Goal: Register for event/course

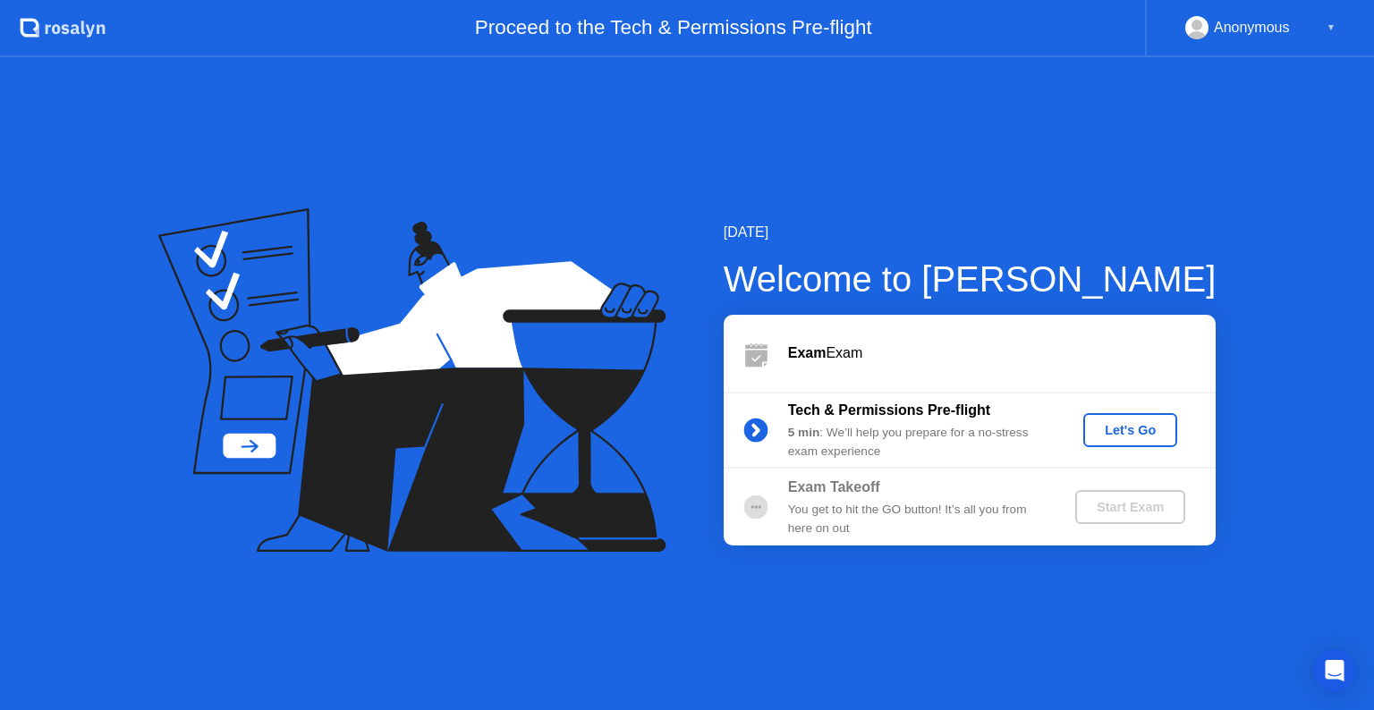
click at [1133, 437] on div "Let's Go" at bounding box center [1131, 430] width 80 height 14
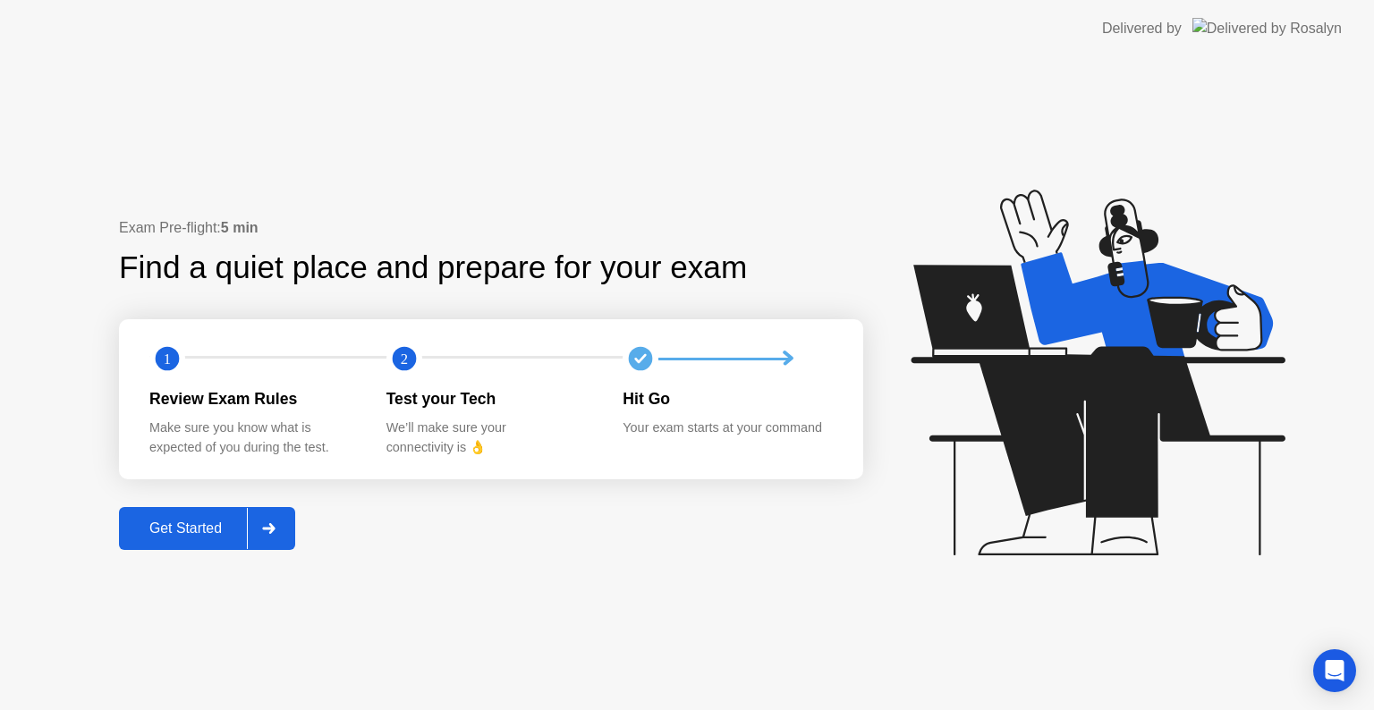
click at [177, 507] on button "Get Started" at bounding box center [207, 528] width 176 height 43
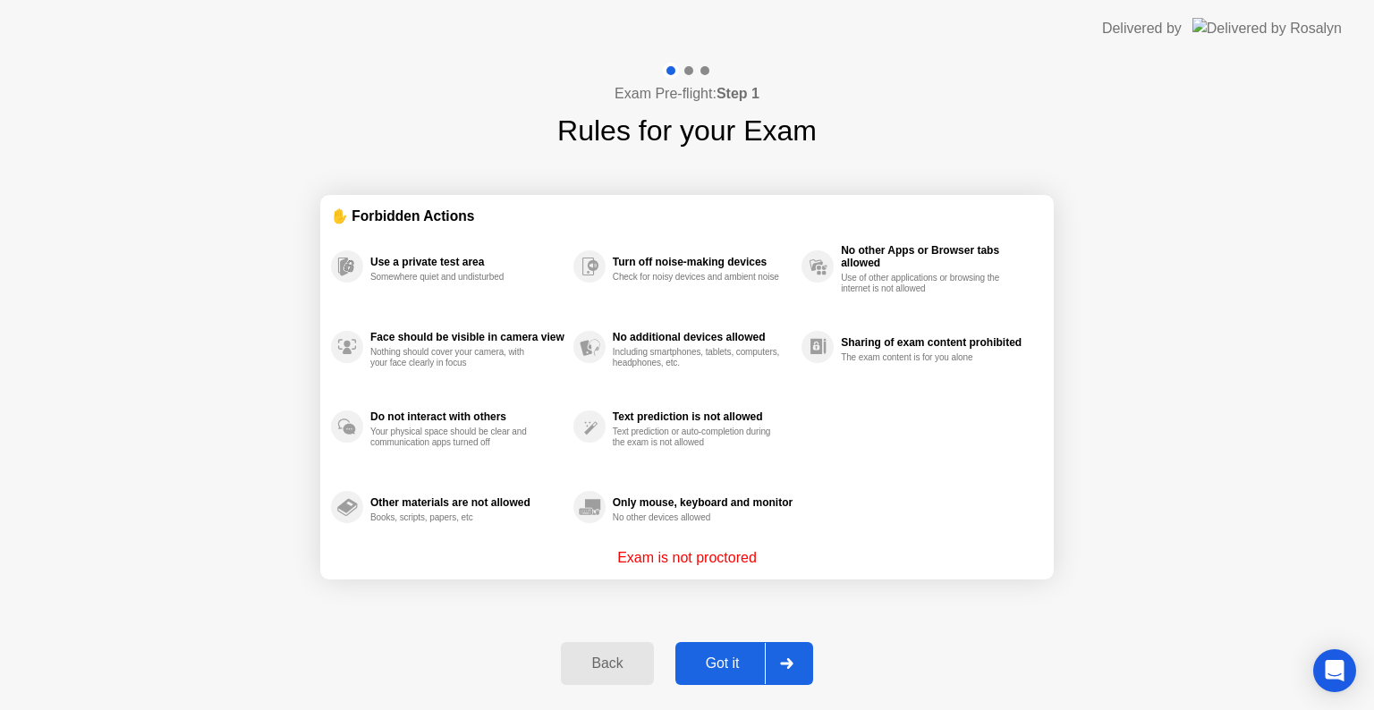
click at [732, 656] on div "Got it" at bounding box center [723, 664] width 84 height 16
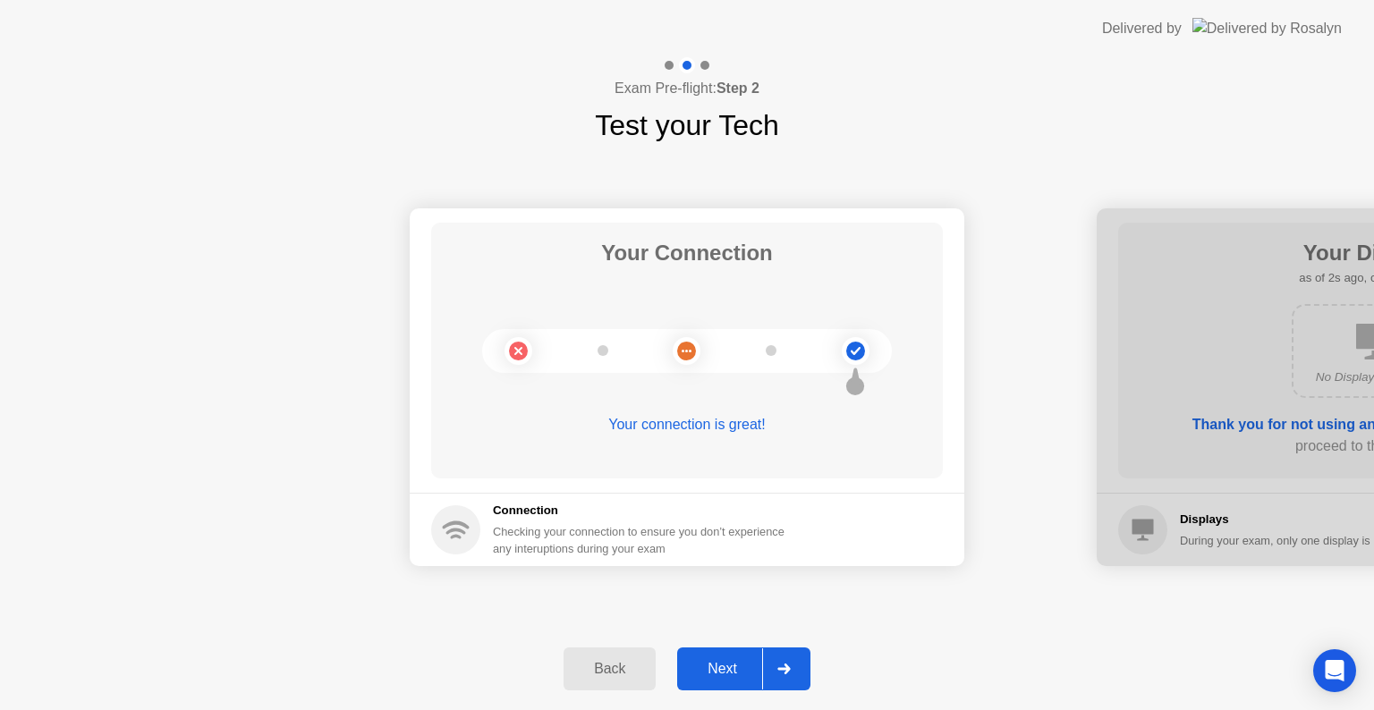
click at [726, 676] on div "Next" at bounding box center [723, 669] width 80 height 16
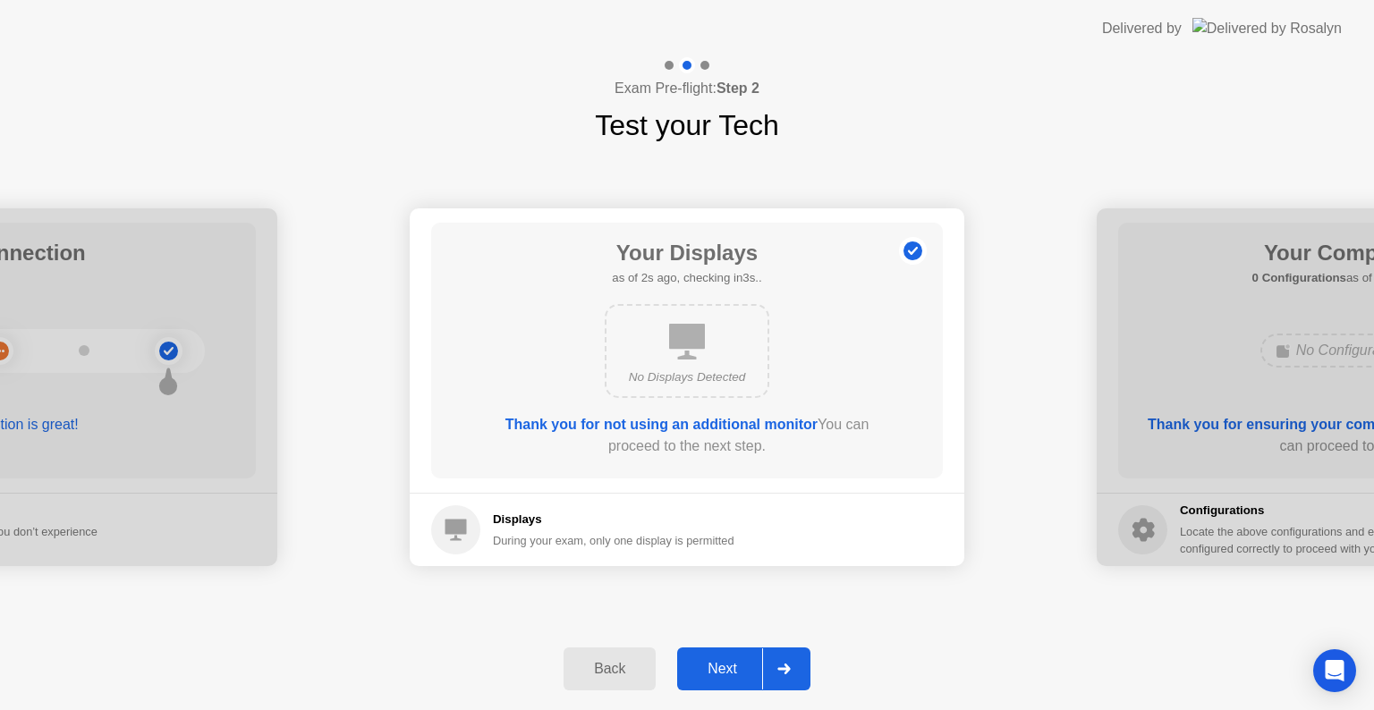
click at [726, 676] on div "Next" at bounding box center [723, 669] width 80 height 16
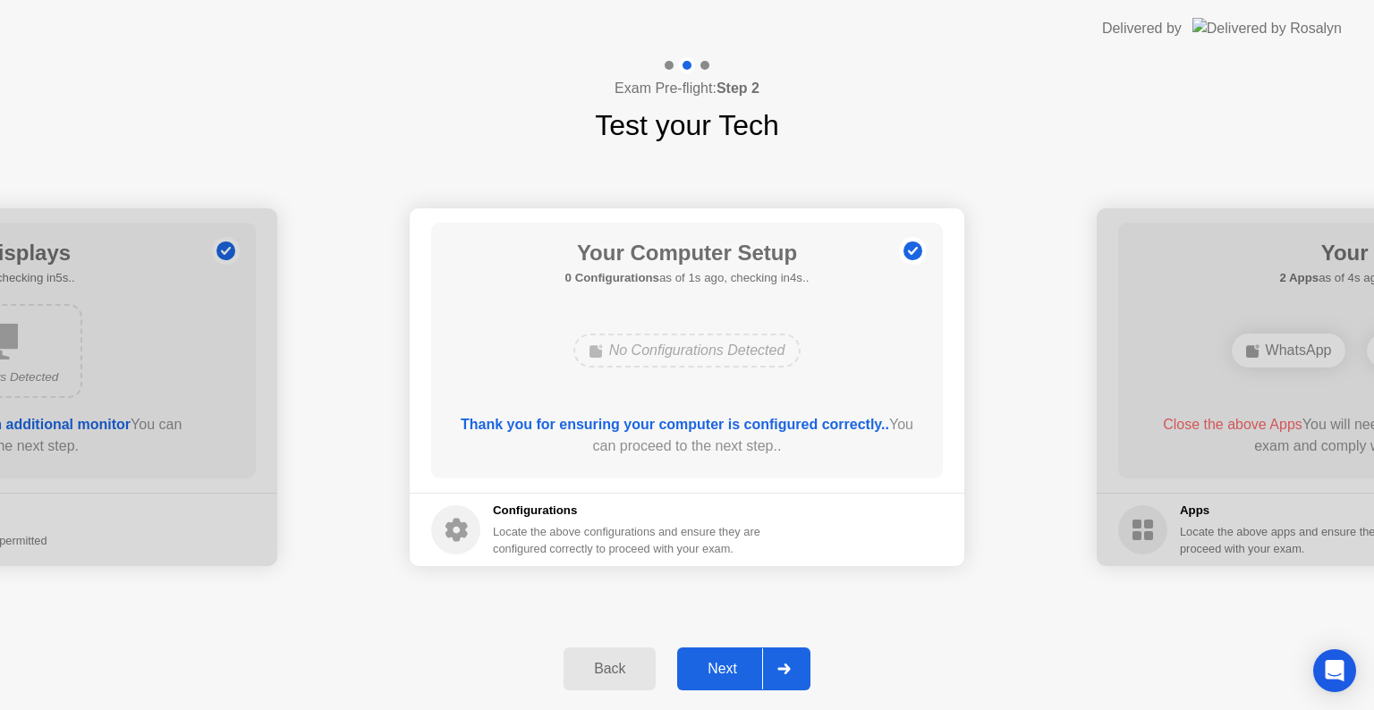
click at [726, 676] on div "Next" at bounding box center [723, 669] width 80 height 16
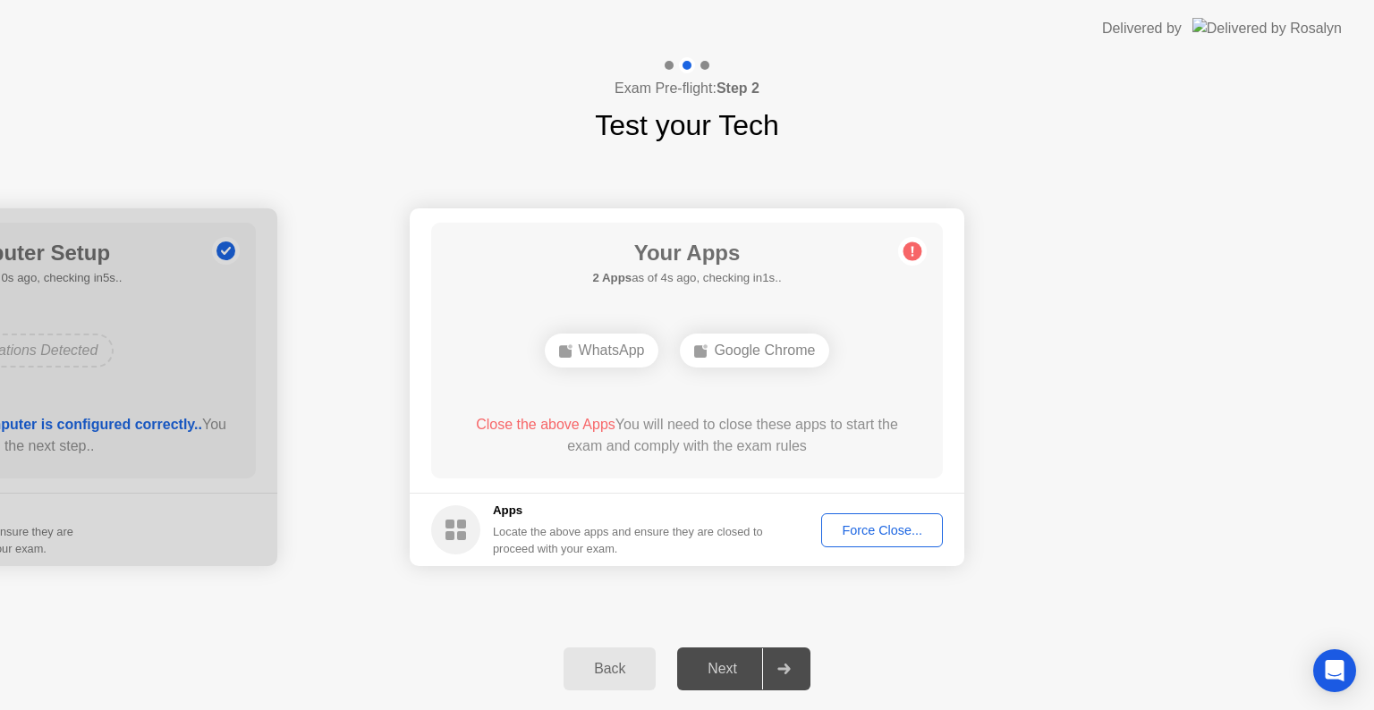
click at [867, 526] on div "Force Close..." at bounding box center [882, 530] width 109 height 14
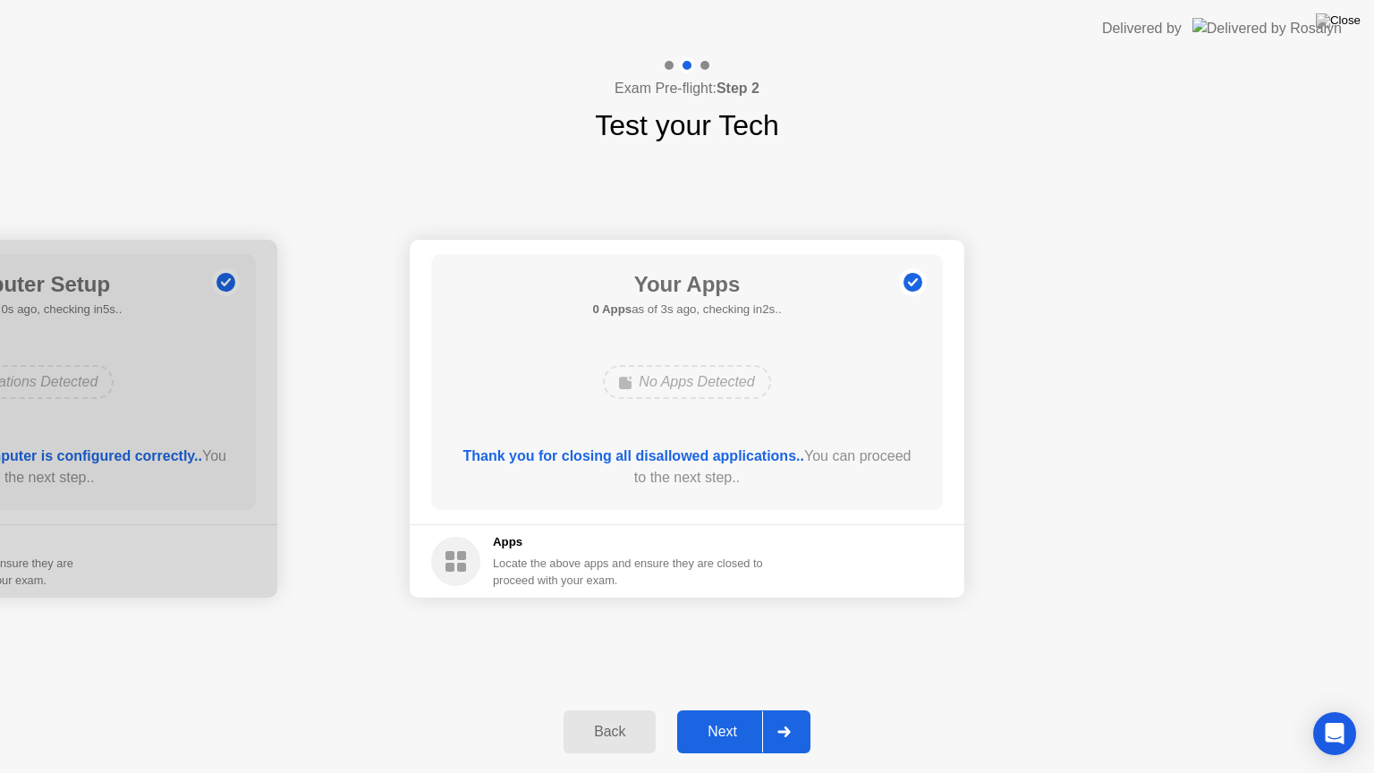
click at [730, 709] on div "Next" at bounding box center [723, 732] width 80 height 16
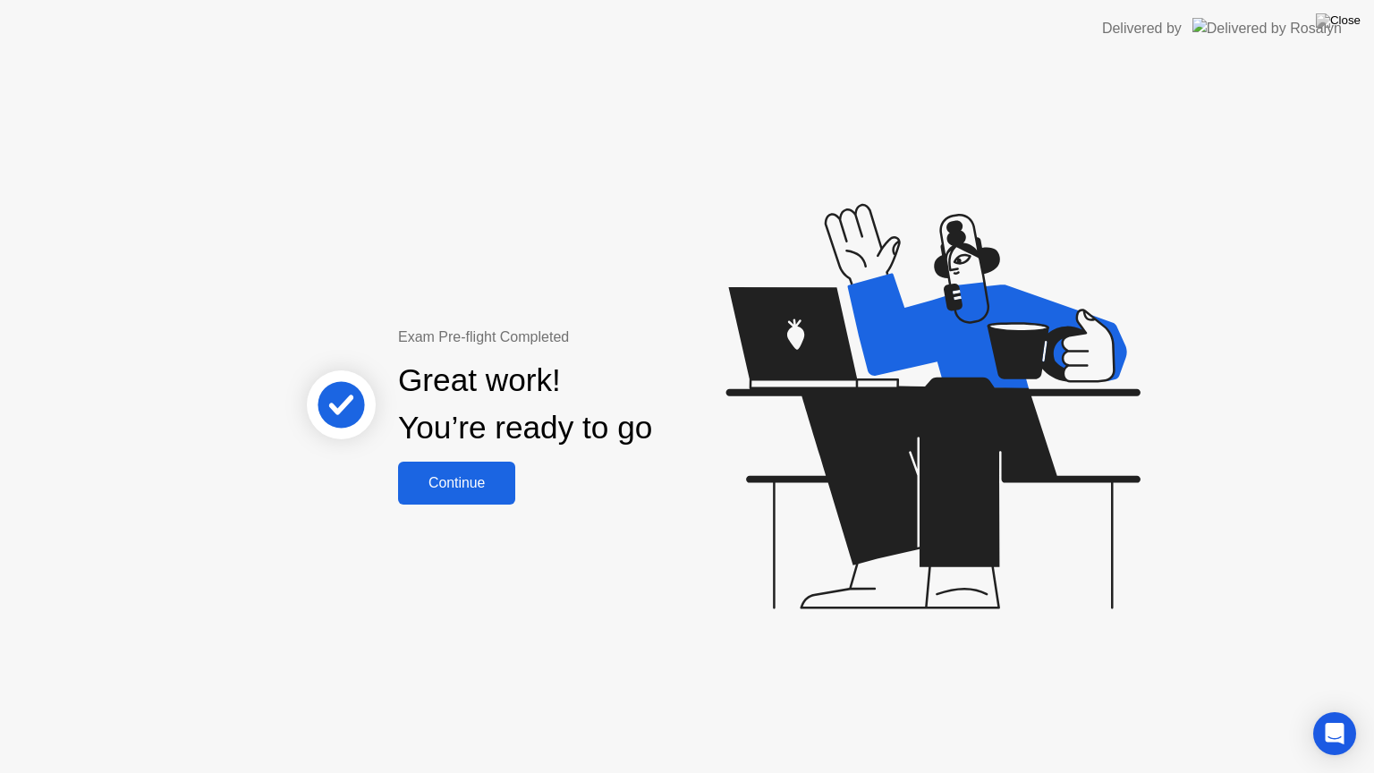
click at [445, 494] on button "Continue" at bounding box center [456, 483] width 117 height 43
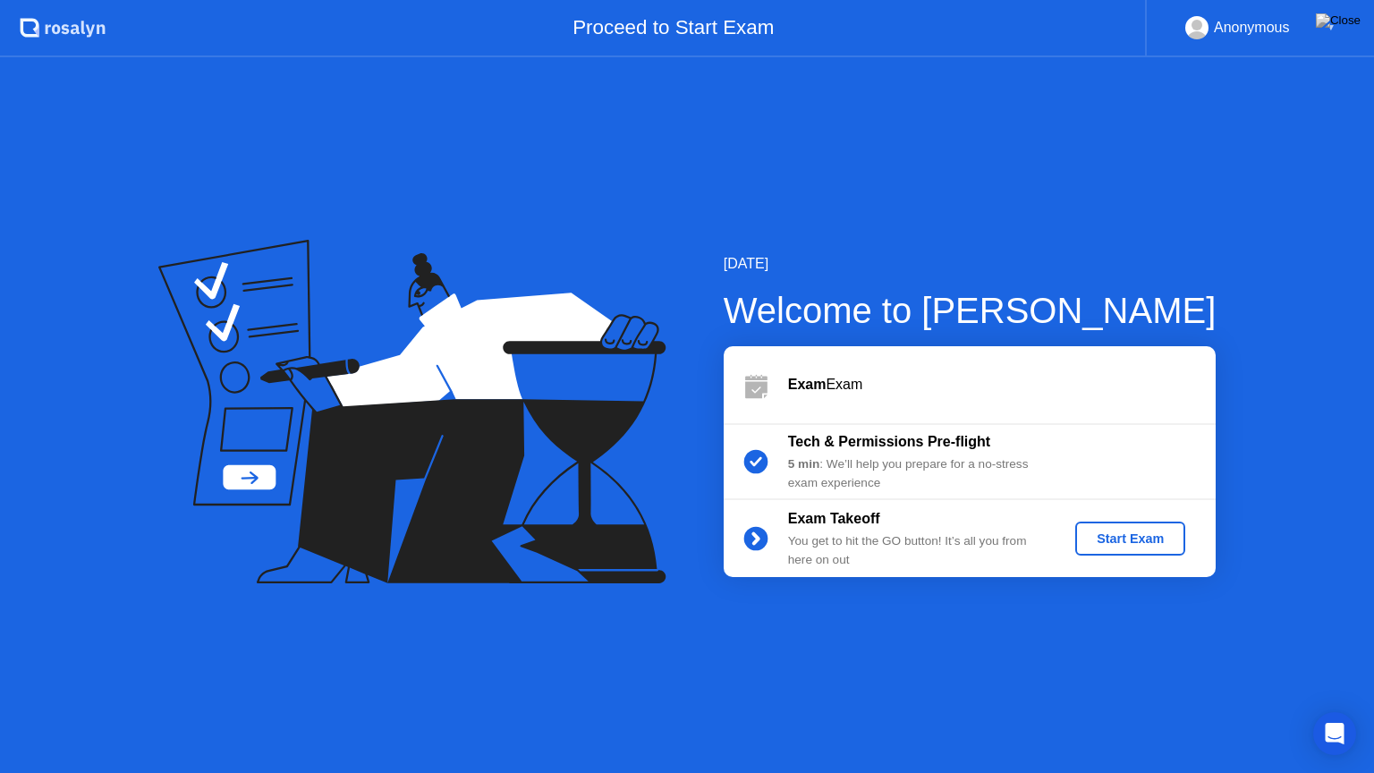
click at [1123, 544] on div "Start Exam" at bounding box center [1130, 538] width 96 height 14
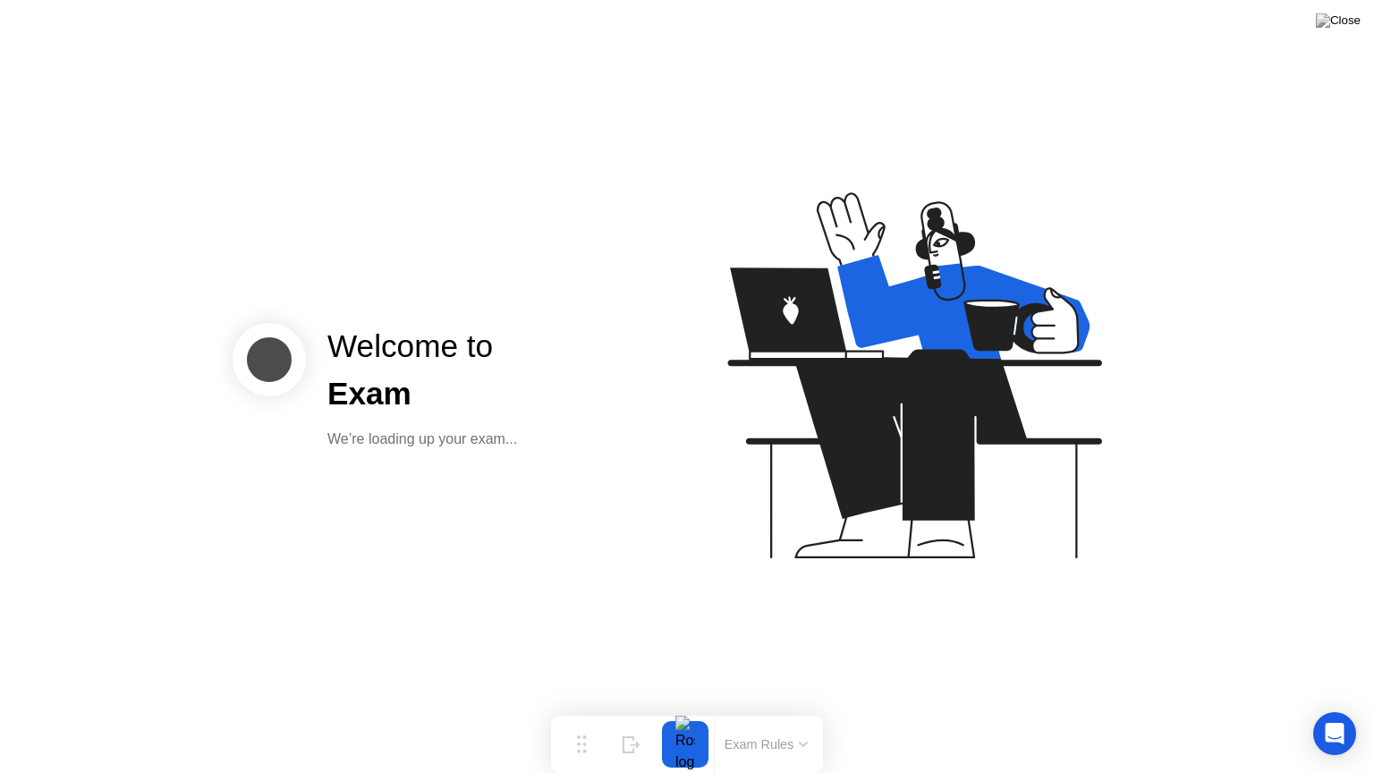
click at [769, 709] on button "Exam Rules" at bounding box center [766, 744] width 95 height 16
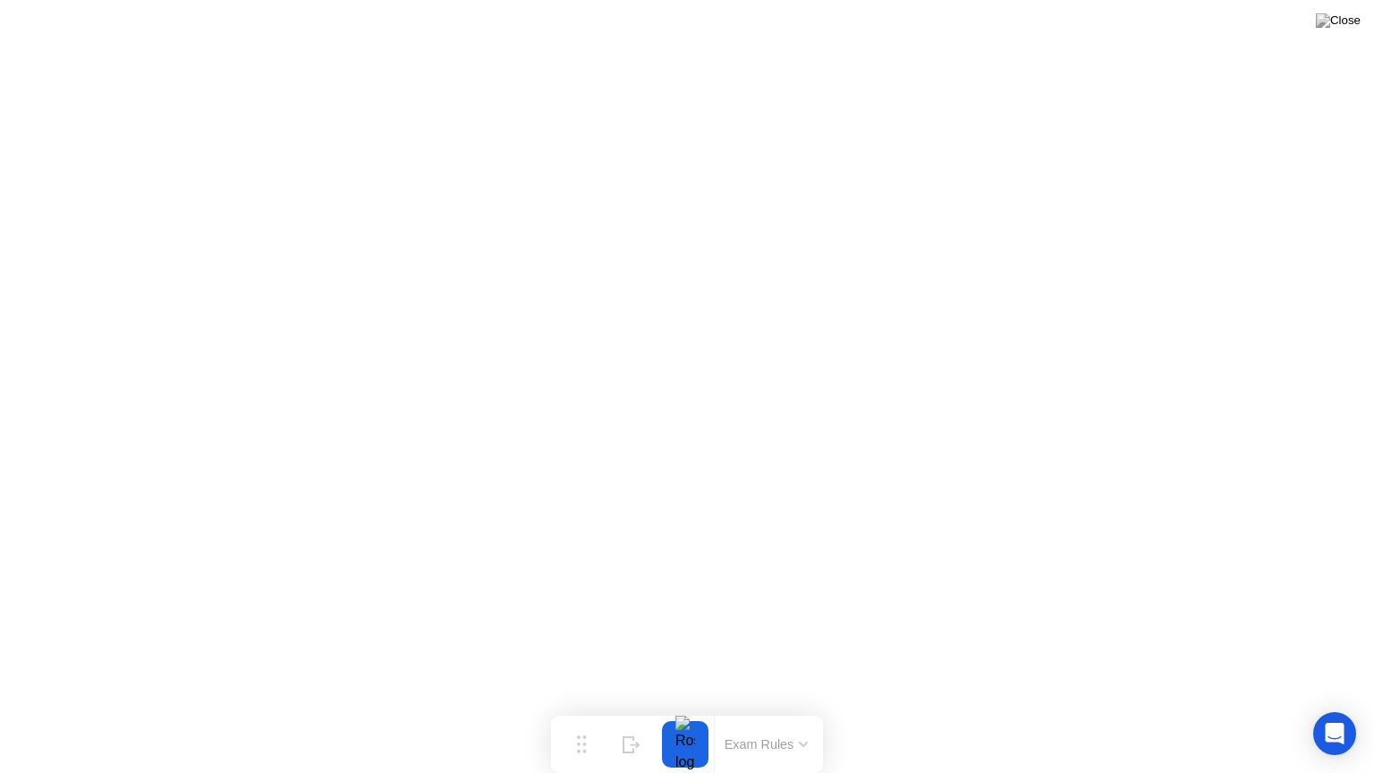
click div "Got it!"
click div "End Proctoring Session"
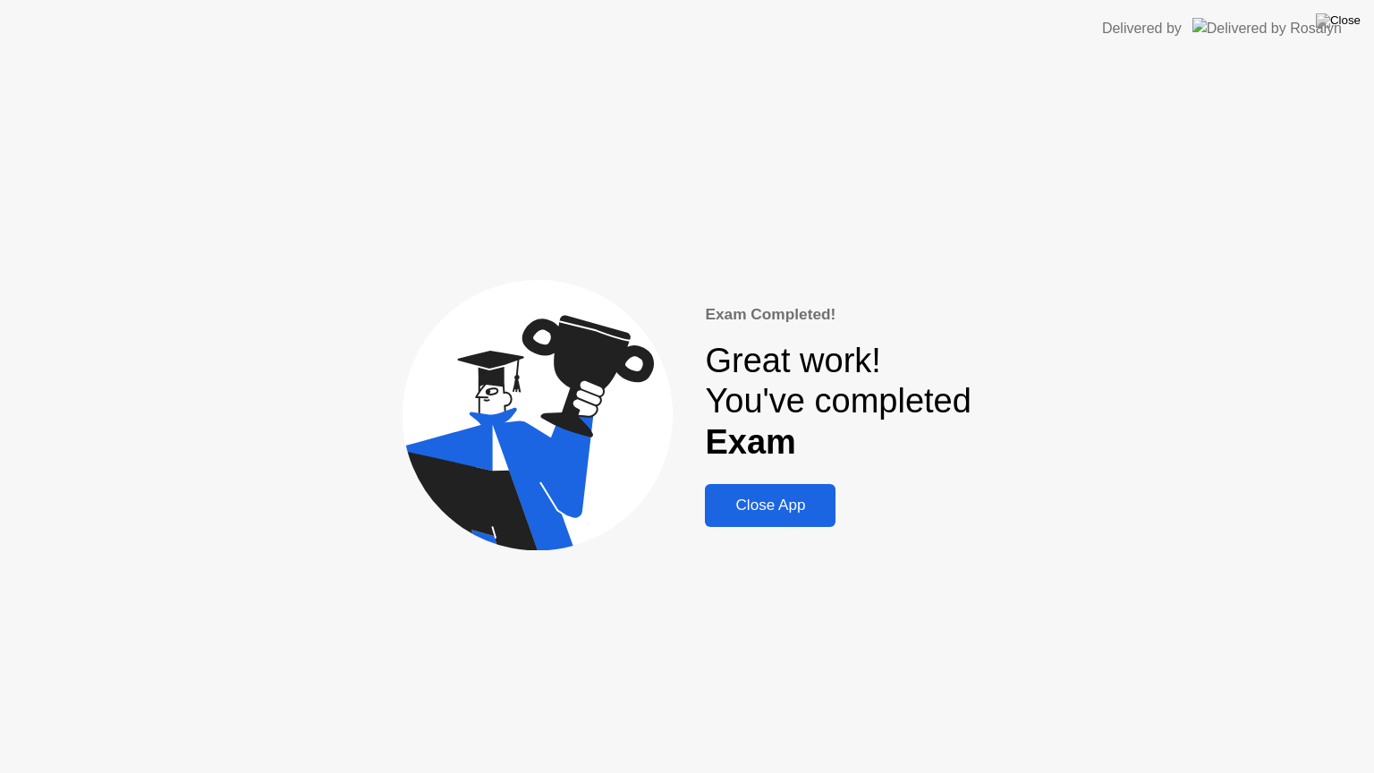
click at [754, 509] on div "Close App" at bounding box center [770, 506] width 120 height 18
